Goal: Check status: Check status

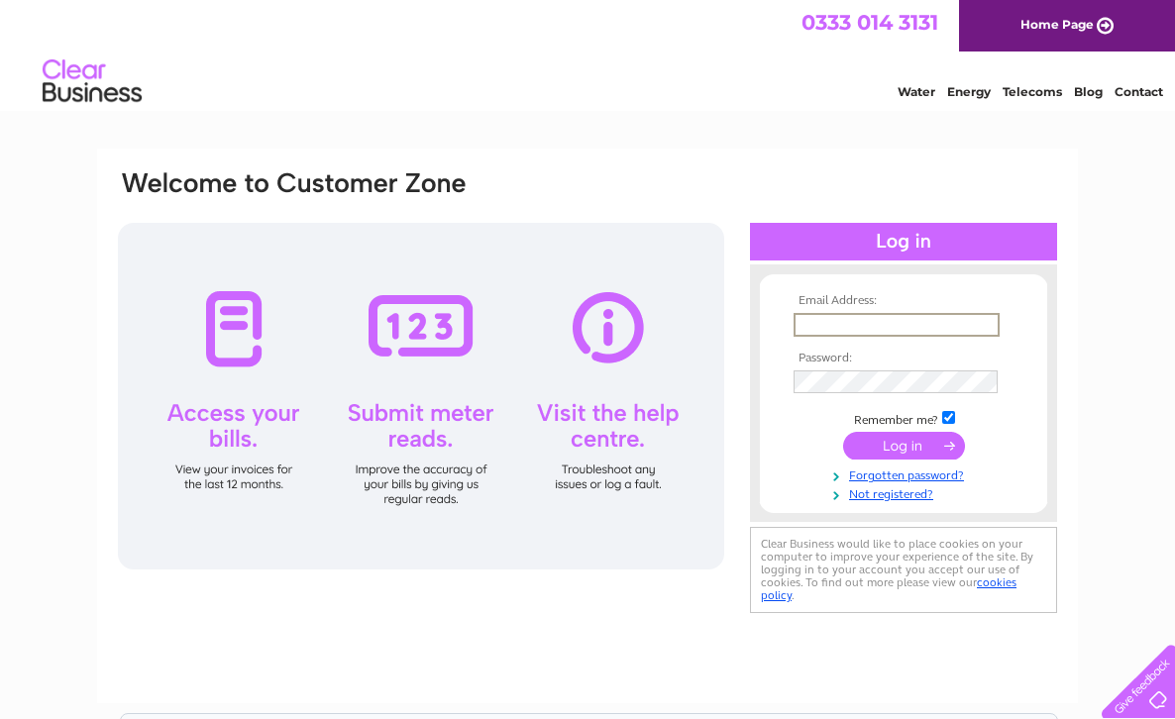
type input "sam@atgbeer.com"
click at [903, 444] on input "submit" at bounding box center [904, 444] width 122 height 28
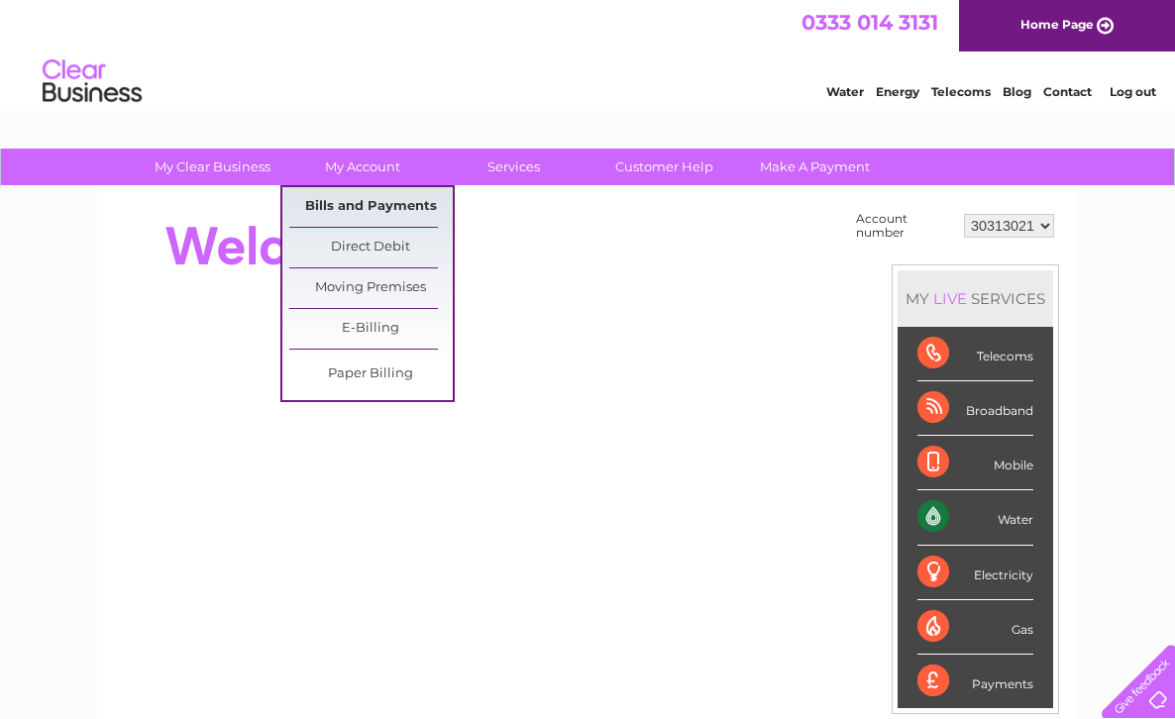
click at [341, 211] on link "Bills and Payments" at bounding box center [370, 207] width 163 height 40
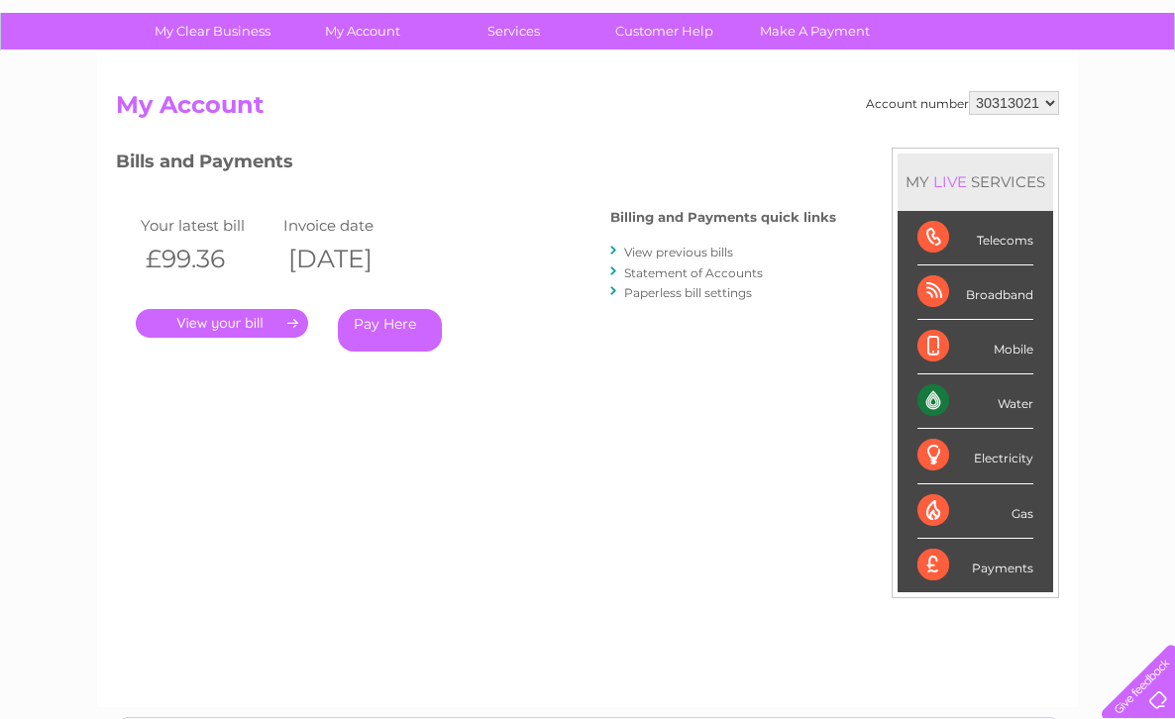
scroll to position [131, 0]
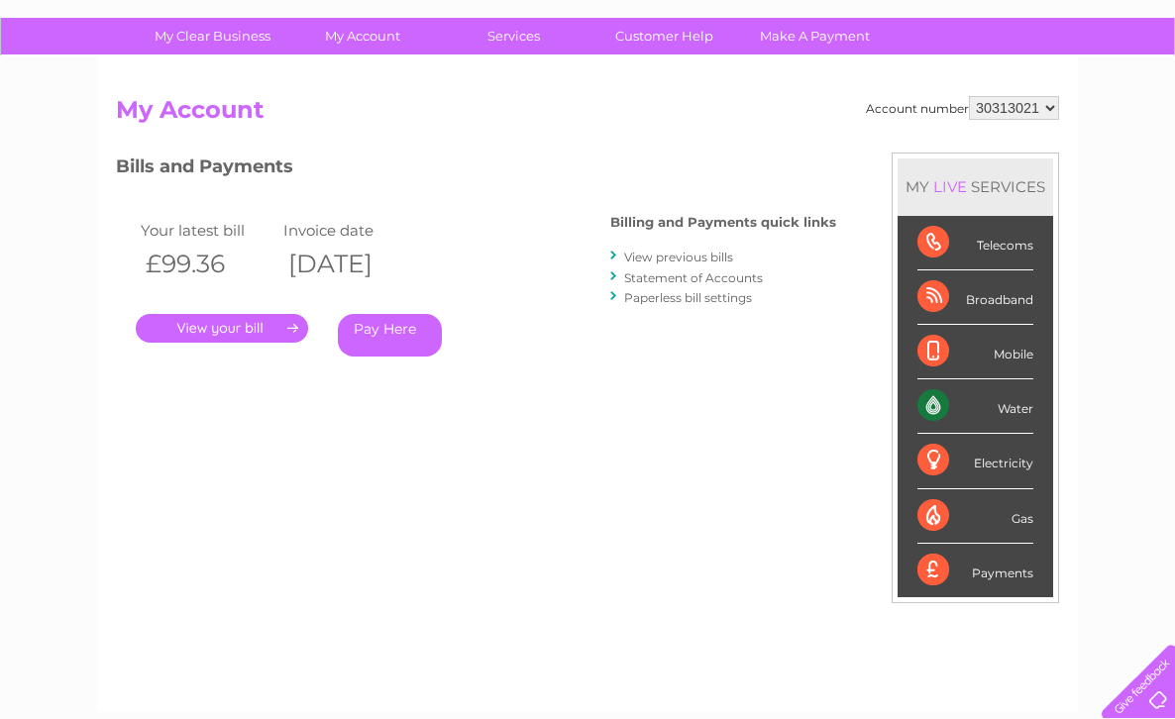
click at [260, 332] on link "." at bounding box center [222, 328] width 172 height 29
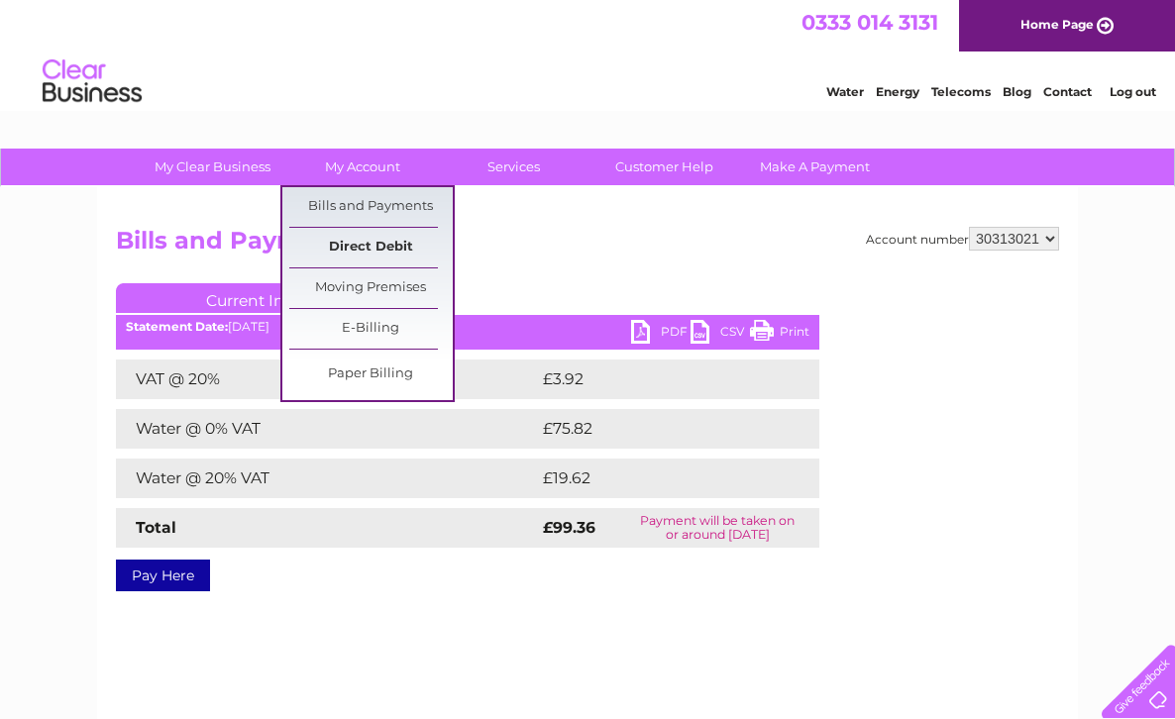
click at [336, 249] on link "Direct Debit" at bounding box center [370, 248] width 163 height 40
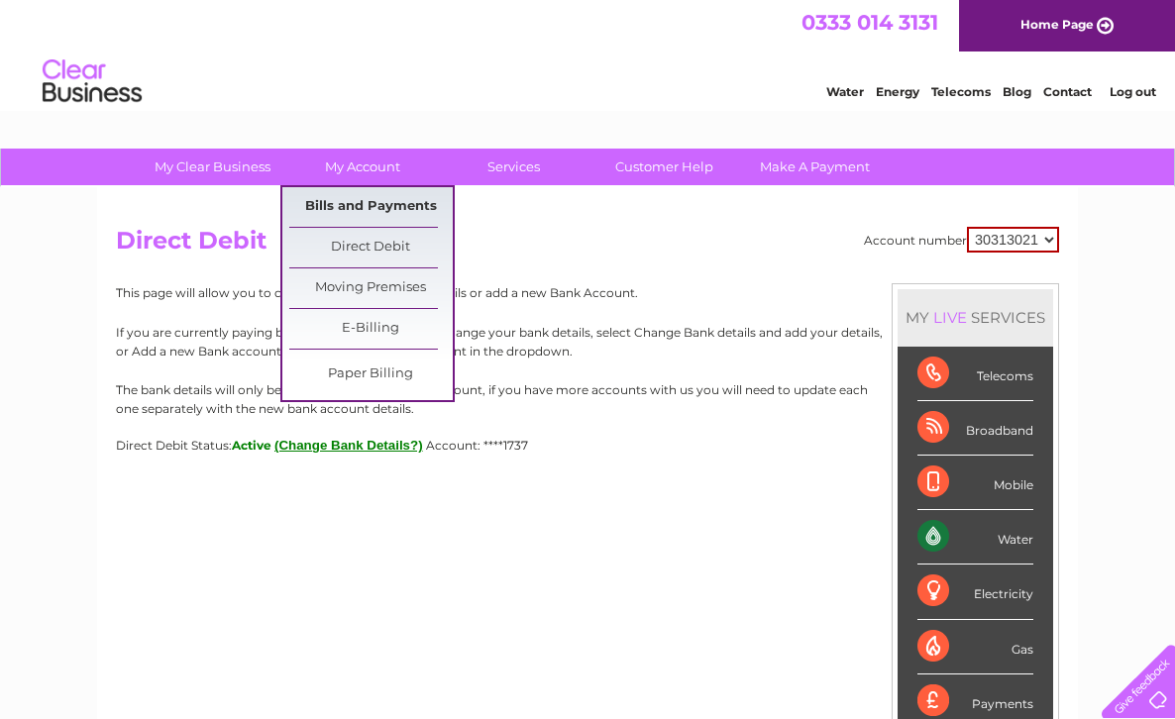
click at [353, 203] on link "Bills and Payments" at bounding box center [370, 207] width 163 height 40
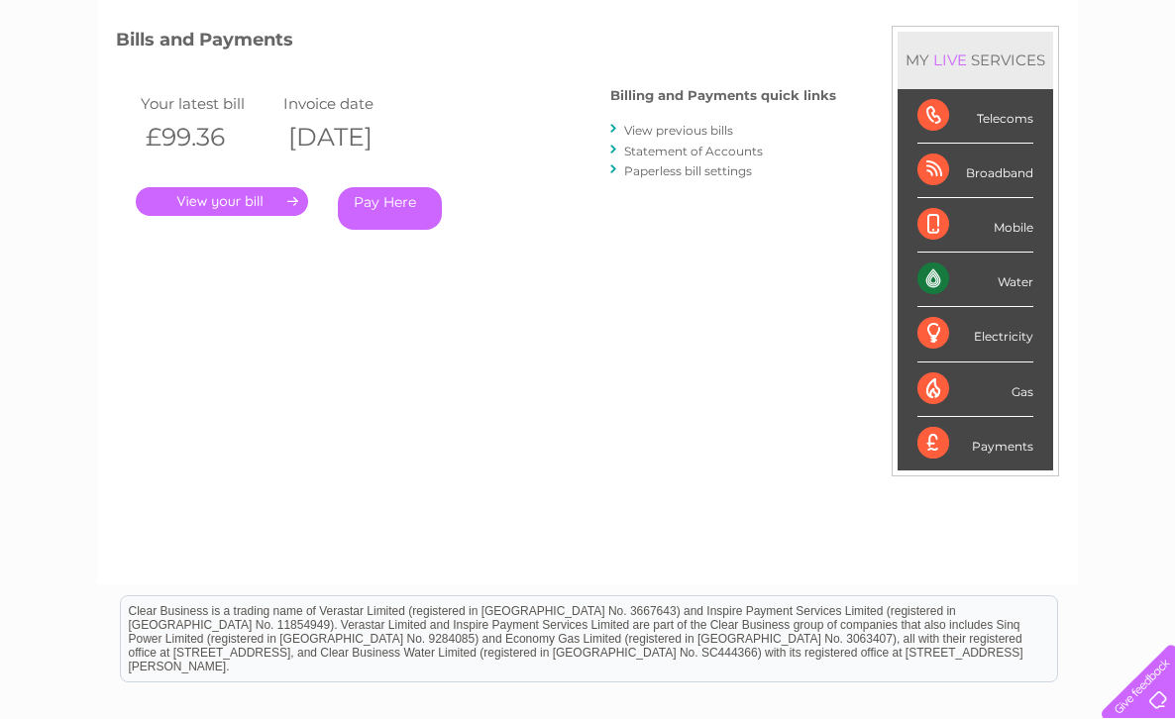
scroll to position [250, 0]
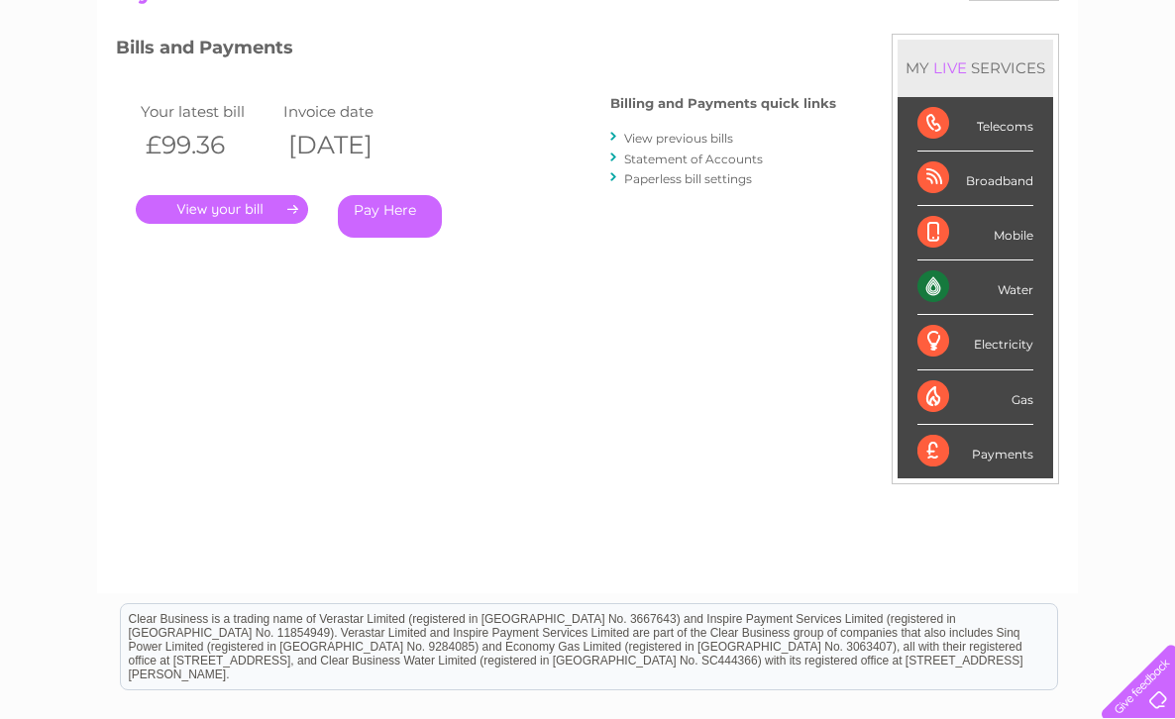
click at [702, 136] on link "View previous bills" at bounding box center [678, 138] width 109 height 15
